Goal: Task Accomplishment & Management: Manage account settings

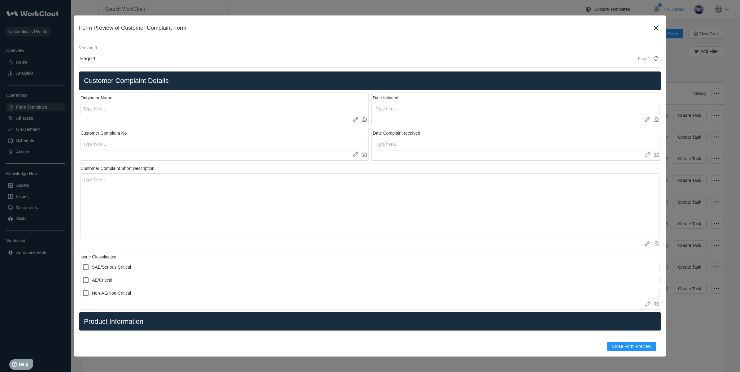
scroll to position [84, 0]
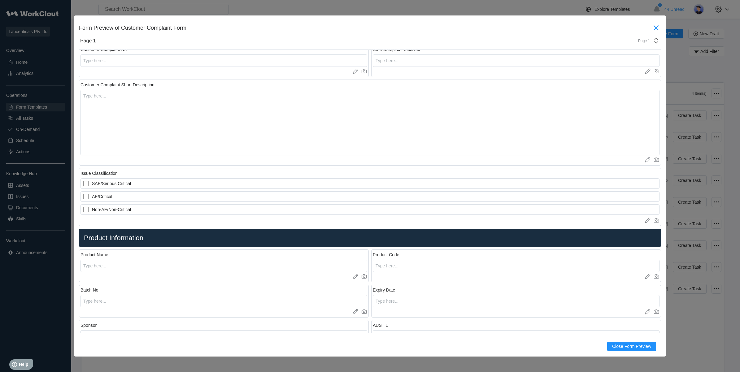
click at [651, 26] on icon at bounding box center [656, 28] width 10 height 10
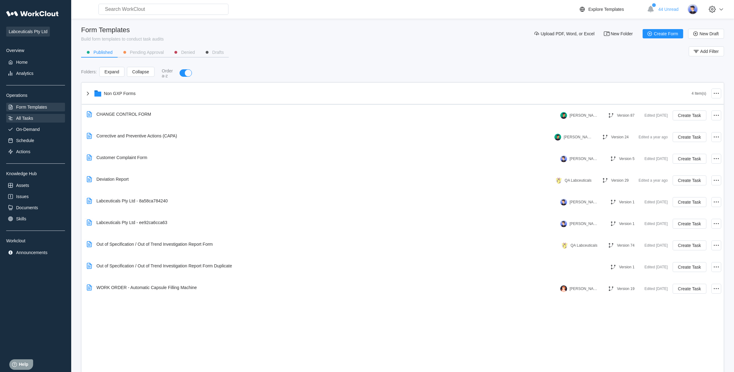
click at [21, 116] on div "All Tasks" at bounding box center [24, 118] width 17 height 5
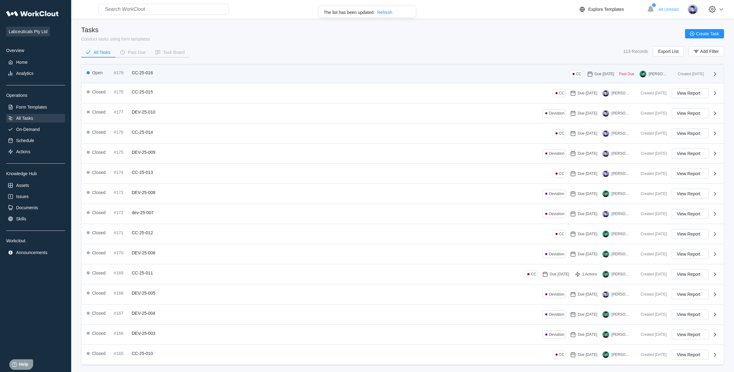
click at [143, 72] on span "CC-25-016" at bounding box center [142, 72] width 21 height 5
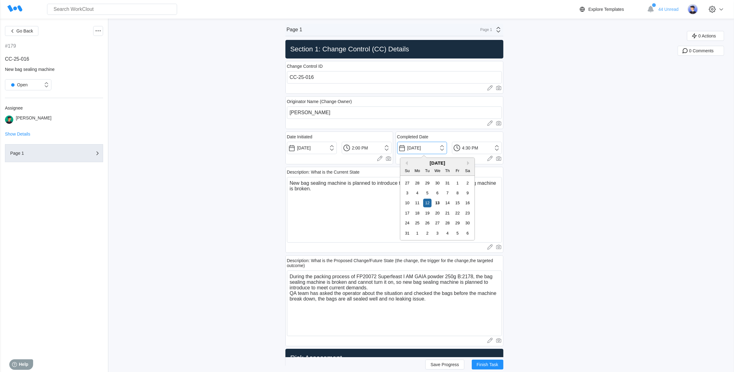
drag, startPoint x: 437, startPoint y: 150, endPoint x: 403, endPoint y: 145, distance: 34.2
click at [403, 145] on input "[DATE]" at bounding box center [422, 148] width 50 height 12
click at [101, 31] on icon at bounding box center [97, 30] width 7 height 7
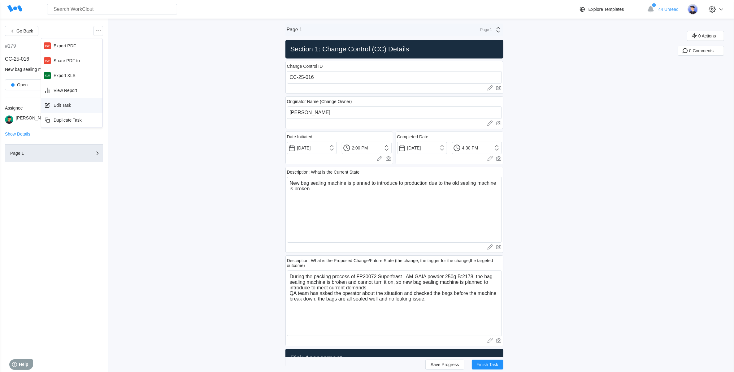
click at [70, 108] on div "Edit Task" at bounding box center [72, 105] width 56 height 10
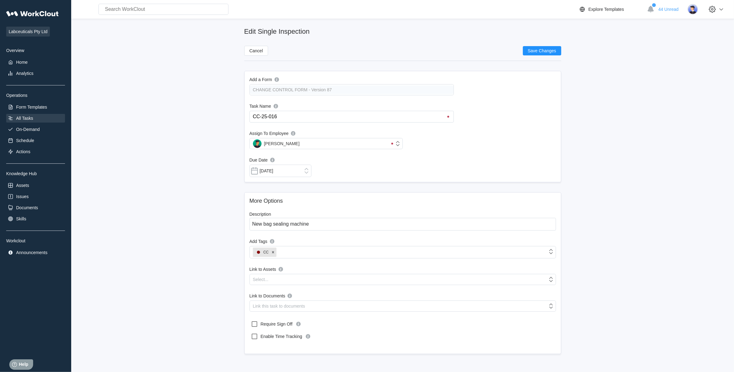
click at [34, 116] on div "All Tasks" at bounding box center [35, 118] width 59 height 9
